Goal: Task Accomplishment & Management: Manage account settings

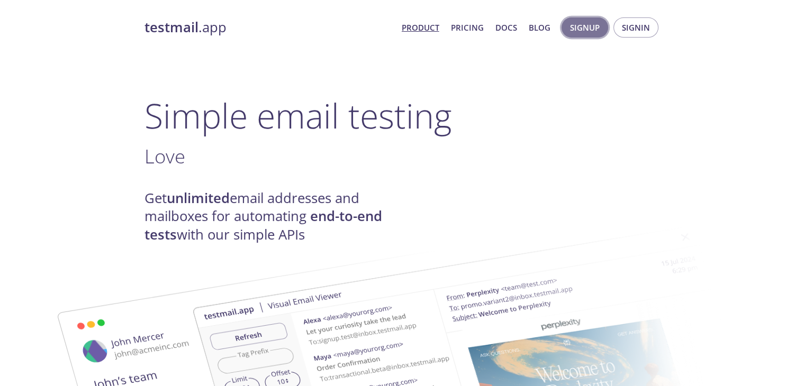
click at [591, 37] on button "Signup" at bounding box center [584, 27] width 47 height 20
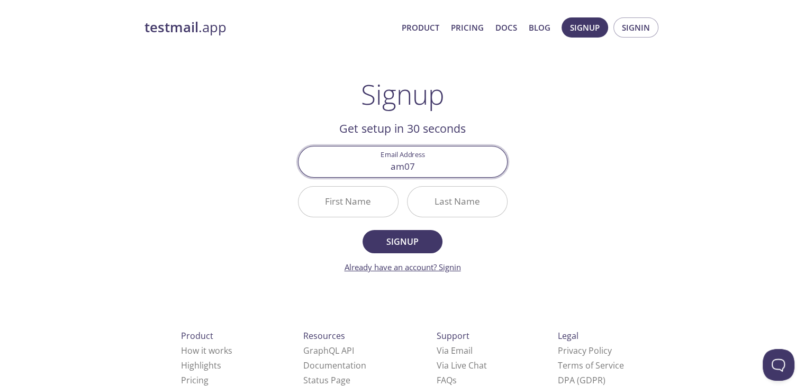
type input "am07"
click at [420, 269] on link "Already have an account? Signin" at bounding box center [403, 267] width 116 height 11
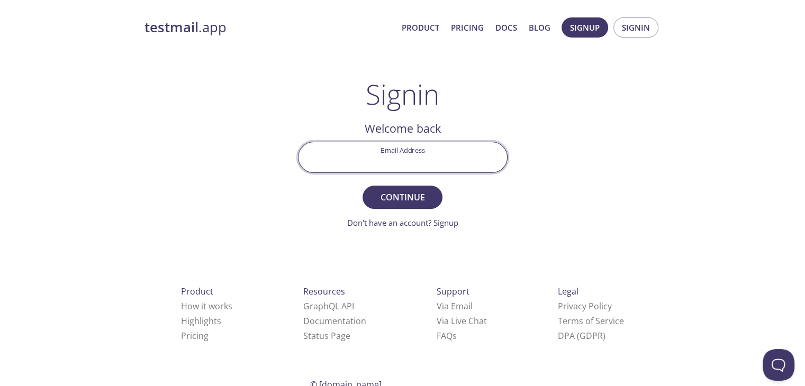
click at [427, 166] on input "Email Address" at bounding box center [402, 157] width 209 height 30
type input "[EMAIL_ADDRESS][DOMAIN_NAME]"
click at [363, 186] on button "Continue" at bounding box center [402, 197] width 79 height 23
click at [410, 166] on input "Signin Security Code" at bounding box center [402, 157] width 209 height 30
paste input "AVARQK7"
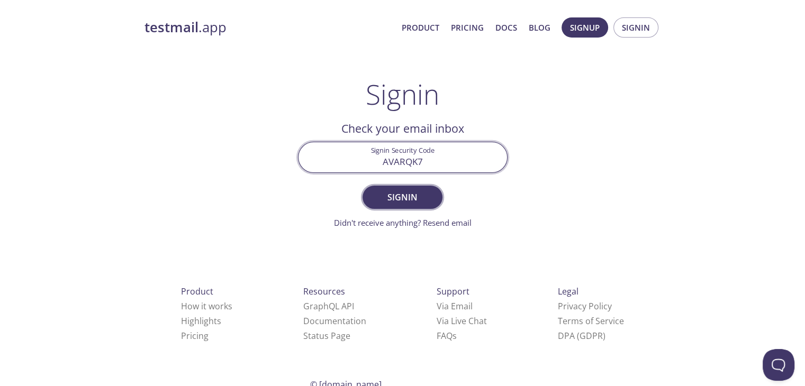
type input "AVARQK7"
click at [412, 199] on span "Signin" at bounding box center [402, 197] width 56 height 15
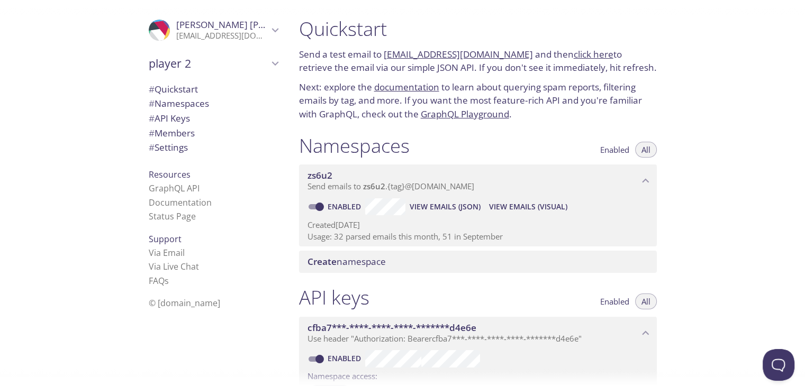
drag, startPoint x: 387, startPoint y: 52, endPoint x: 451, endPoint y: 52, distance: 64.0
click at [451, 52] on p "Send a test email to [EMAIL_ADDRESS][DOMAIN_NAME] and then click here to retrie…" at bounding box center [478, 61] width 358 height 27
click at [493, 39] on h1 "Quickstart" at bounding box center [478, 29] width 358 height 24
